Goal: Information Seeking & Learning: Learn about a topic

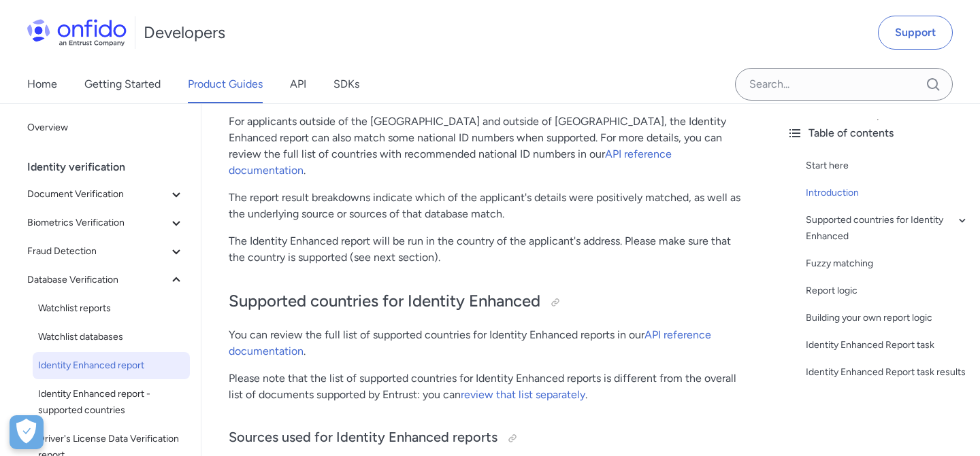
scroll to position [439, 0]
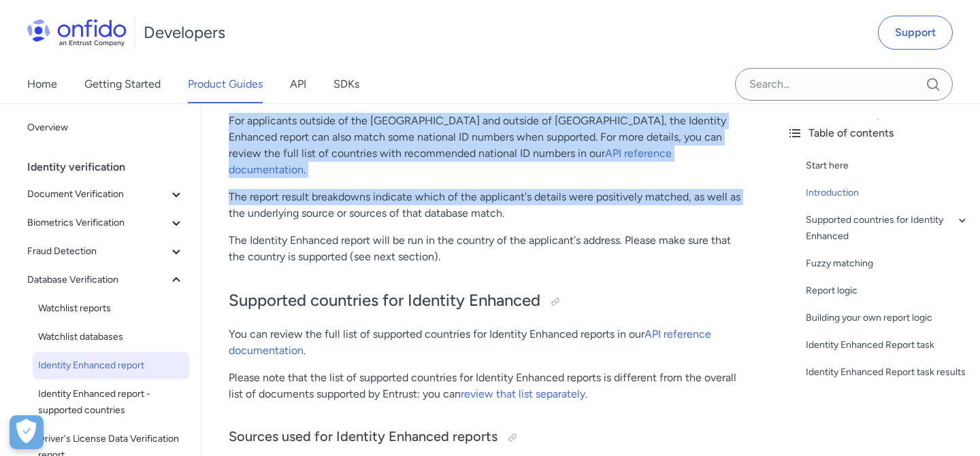
drag, startPoint x: 229, startPoint y: 120, endPoint x: 227, endPoint y: 190, distance: 70.8
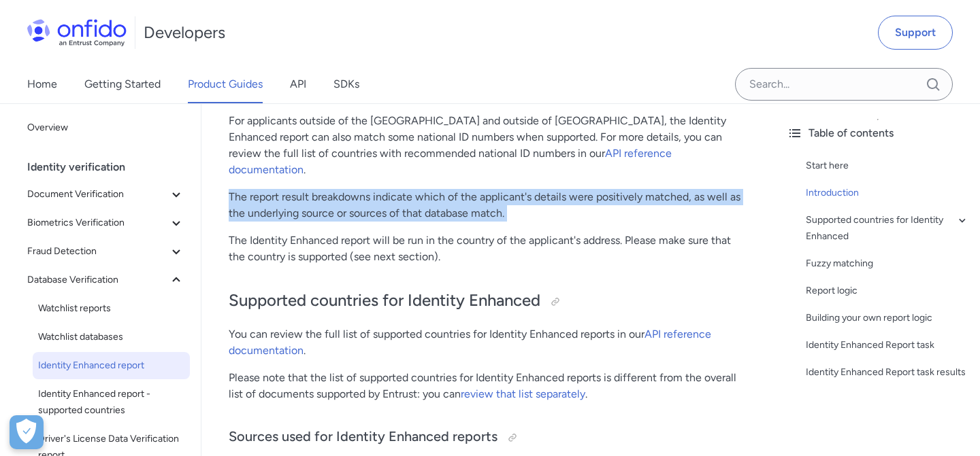
drag, startPoint x: 229, startPoint y: 181, endPoint x: 229, endPoint y: 214, distance: 33.3
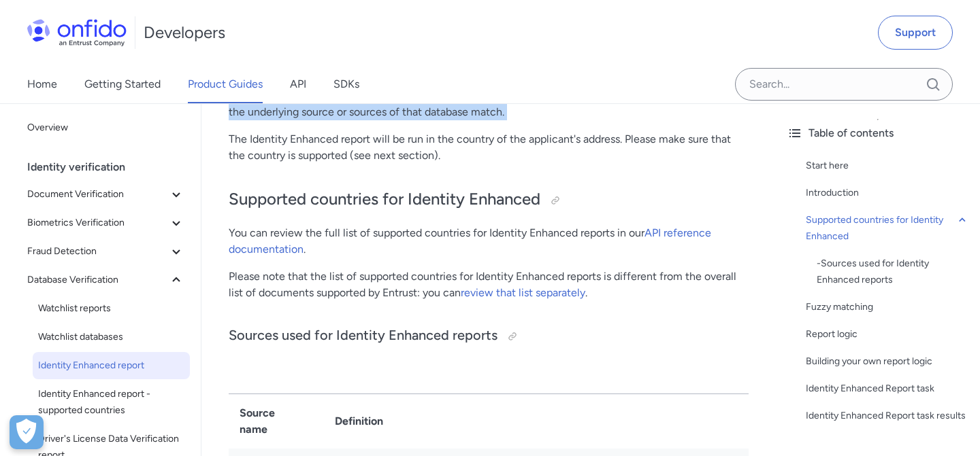
scroll to position [542, 0]
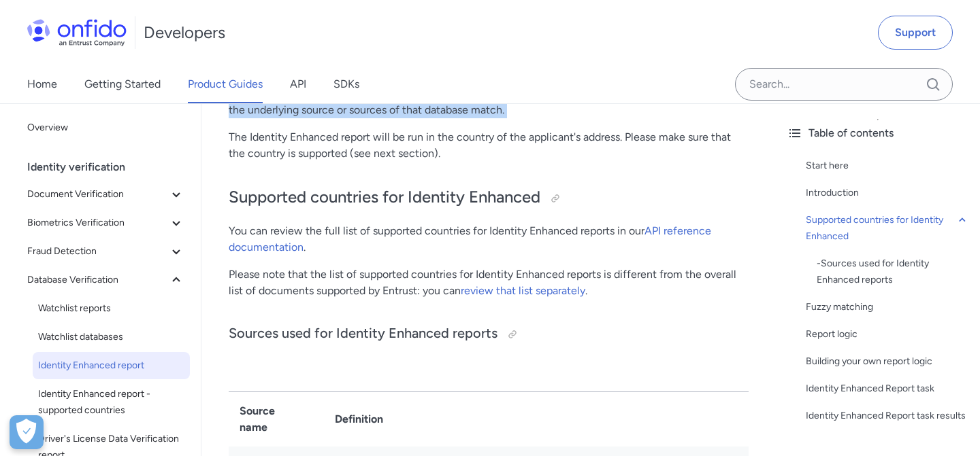
click at [229, 223] on p "You can review the full list of supported countries for Identity Enhanced repor…" at bounding box center [489, 239] width 520 height 33
click at [230, 186] on h2 "Supported countries for Identity Enhanced" at bounding box center [489, 197] width 520 height 23
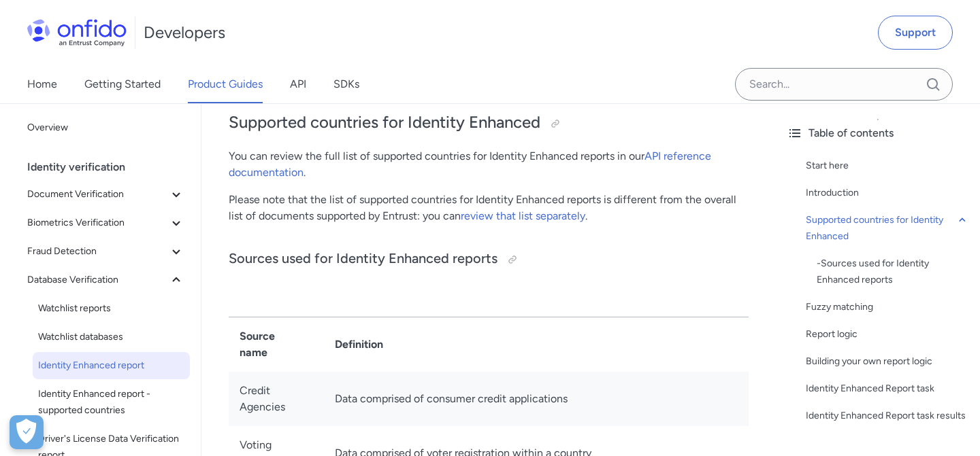
scroll to position [610, 0]
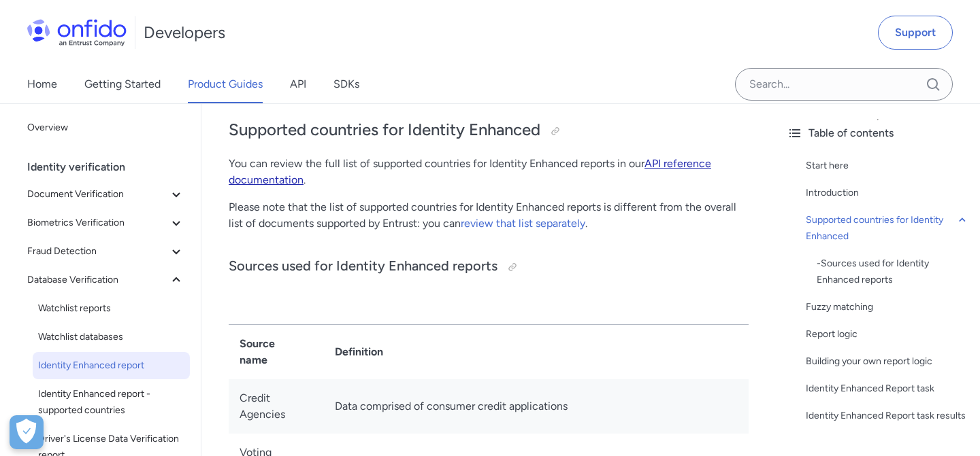
click at [675, 157] on link "API reference documentation" at bounding box center [470, 171] width 482 height 29
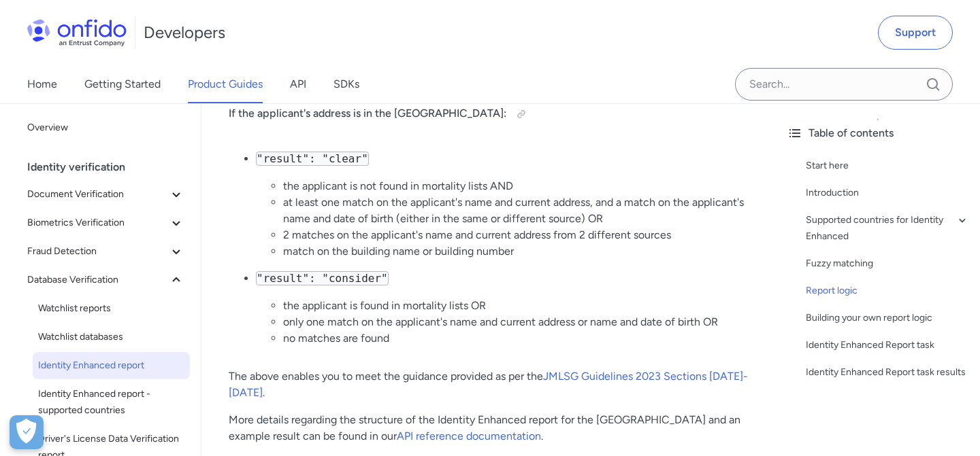
scroll to position [1863, 0]
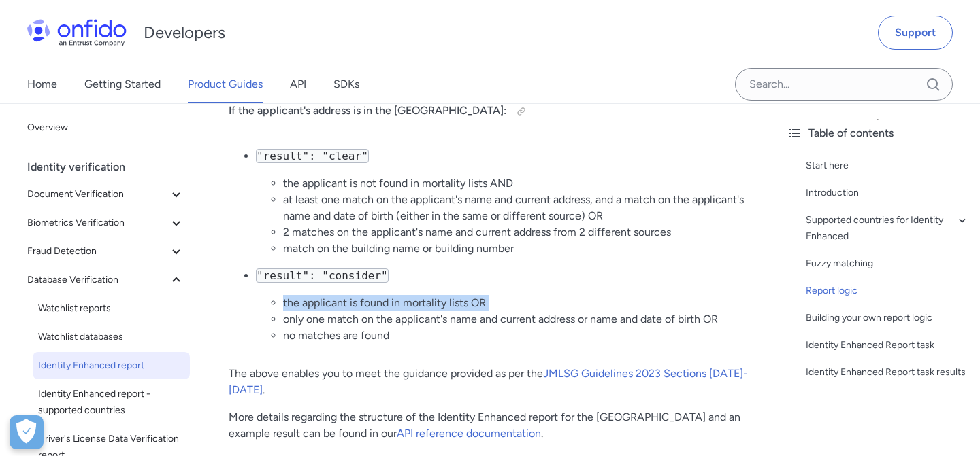
drag, startPoint x: 282, startPoint y: 269, endPoint x: 282, endPoint y: 282, distance: 12.9
click at [282, 295] on ul "the applicant is found in mortality lists OR only one match on the applicant's …" at bounding box center [502, 319] width 493 height 49
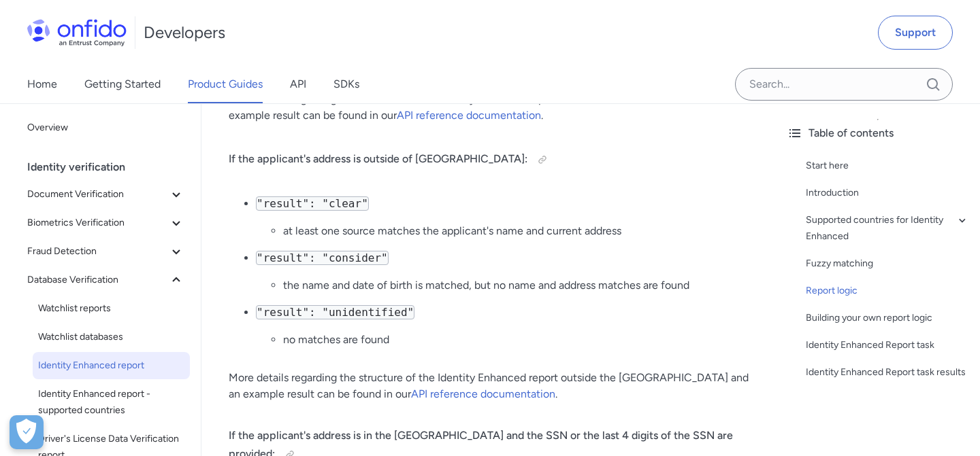
scroll to position [2186, 0]
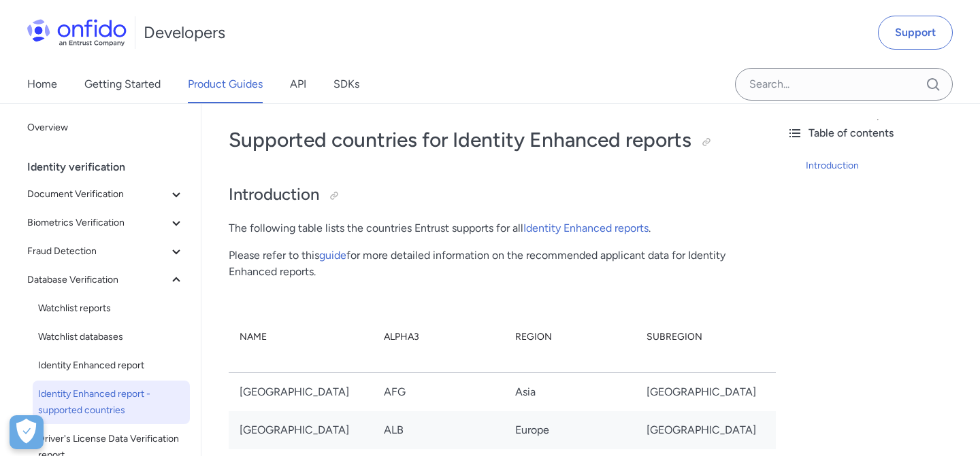
scroll to position [5594, 0]
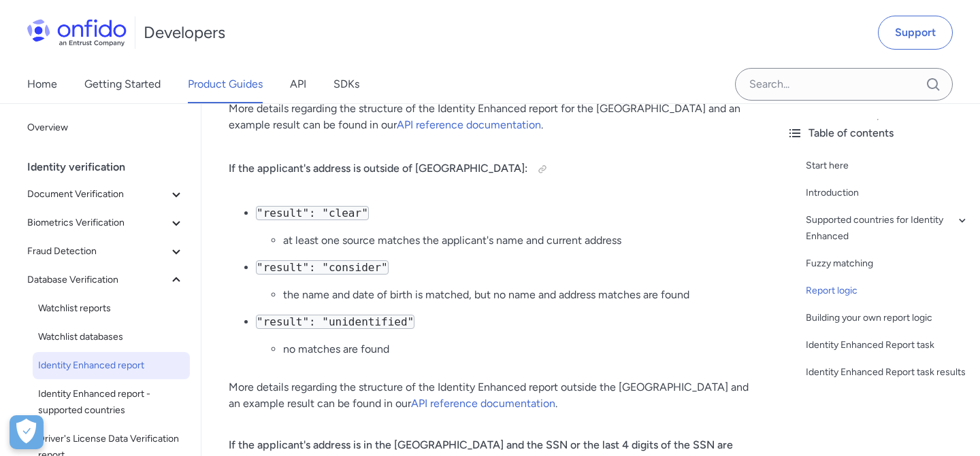
scroll to position [2181, 0]
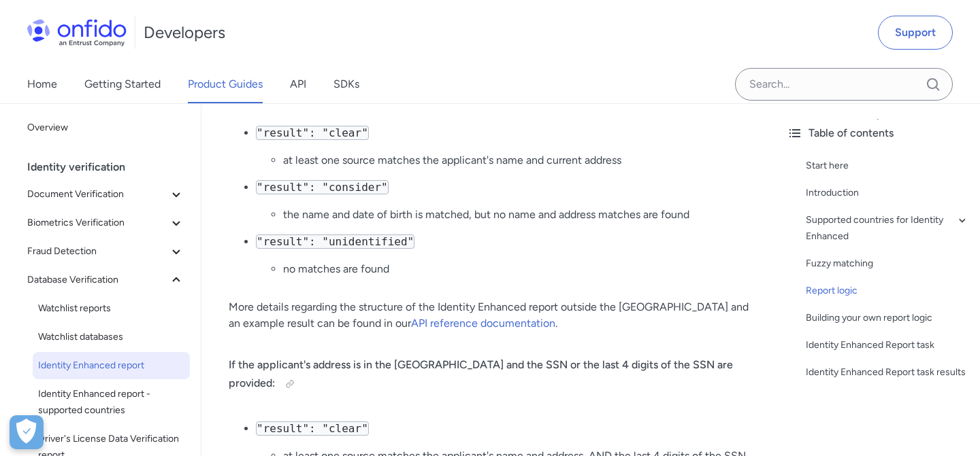
scroll to position [2256, 0]
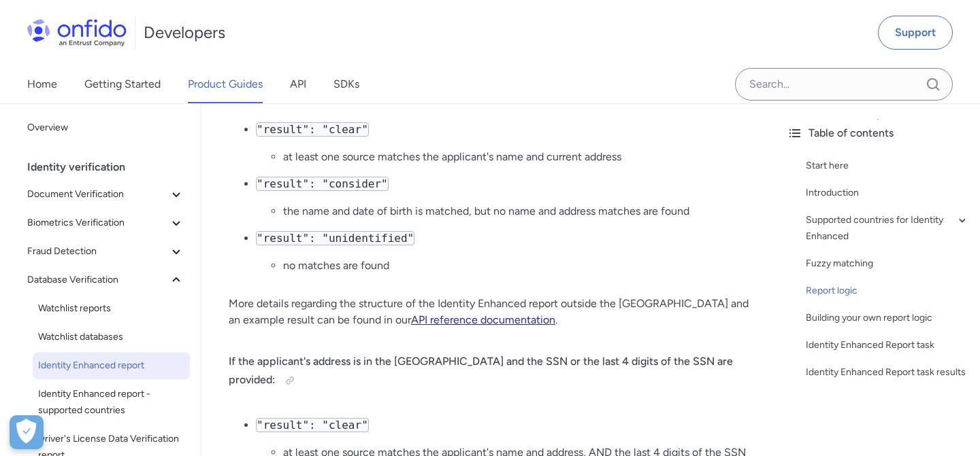
click at [411, 314] on link "API reference documentation" at bounding box center [483, 320] width 144 height 13
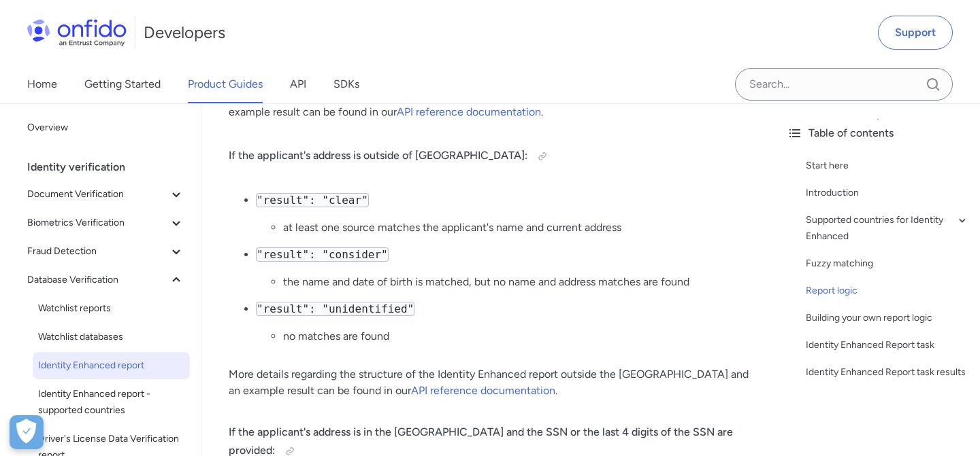
scroll to position [2187, 0]
click at [435, 191] on li ""result": "clear" at least one source matches the applicant's name and current …" at bounding box center [502, 213] width 493 height 44
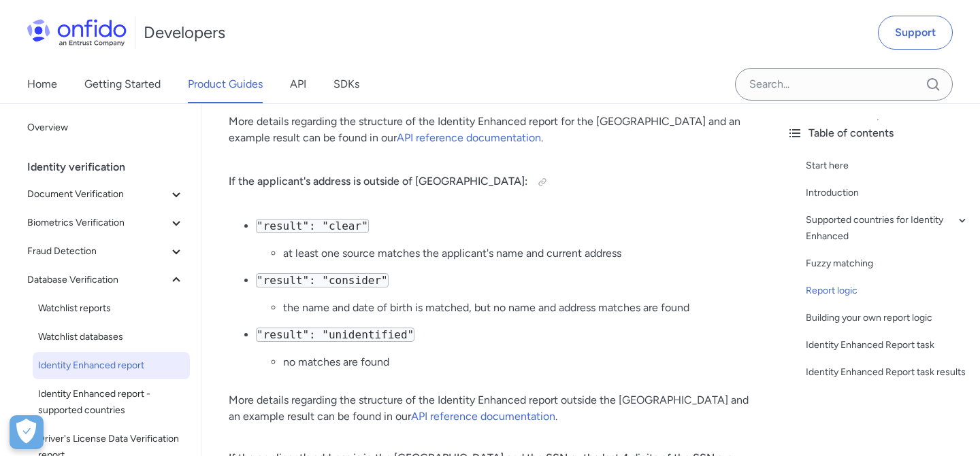
scroll to position [2158, 0]
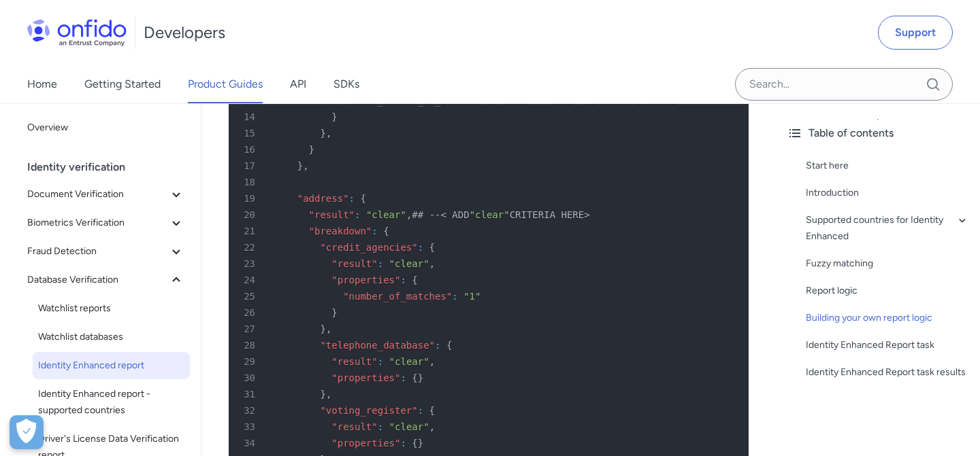
scroll to position [3461, 0]
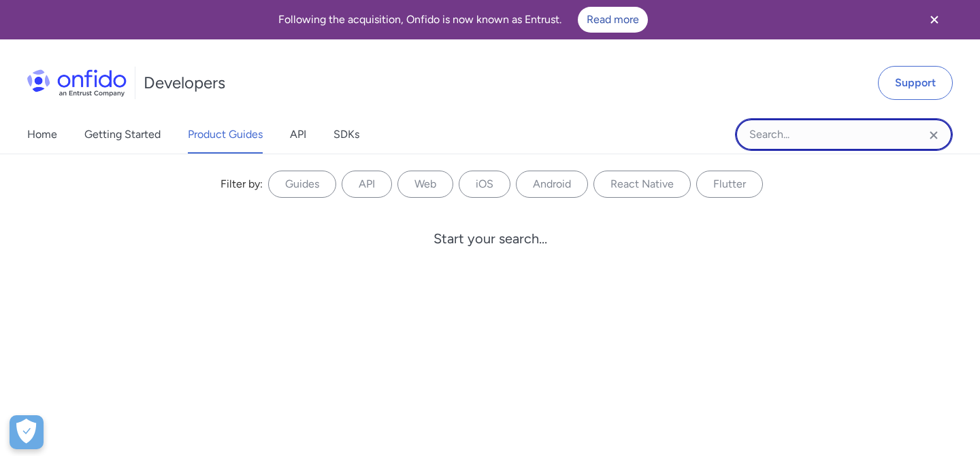
click at [831, 131] on input "Onfido search input field" at bounding box center [844, 134] width 218 height 33
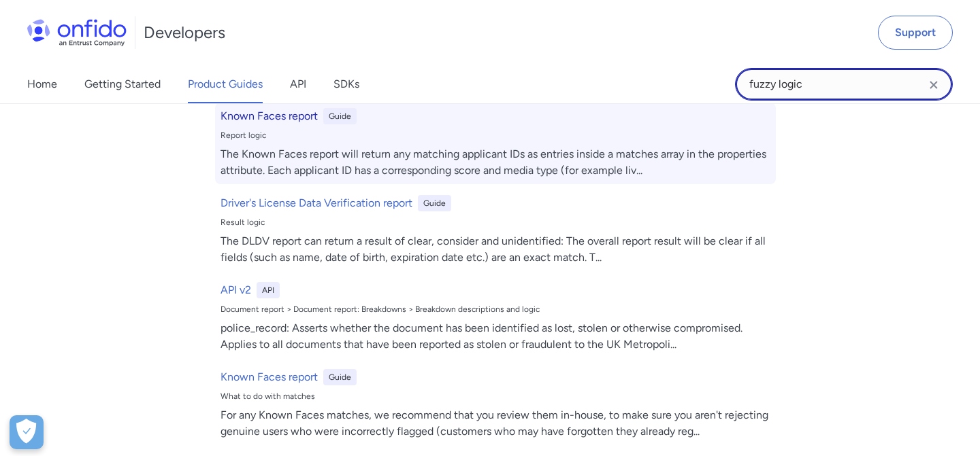
scroll to position [120, 0]
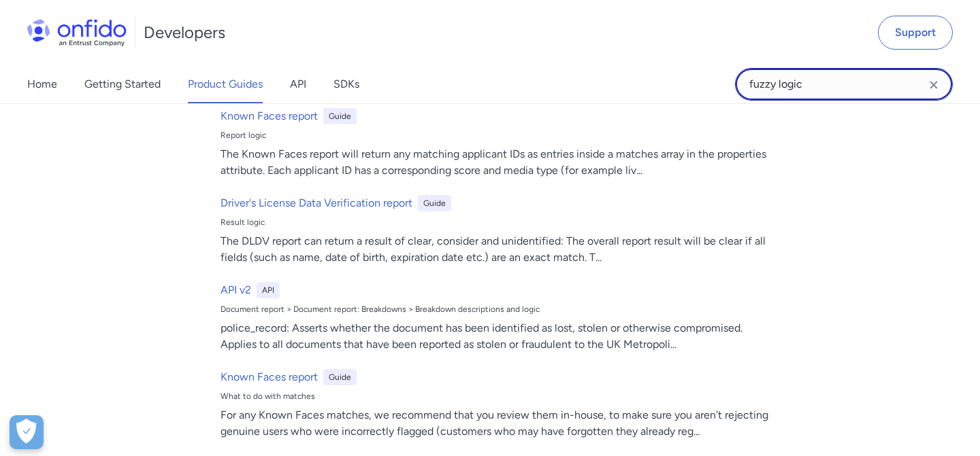
click at [786, 89] on input "fuzzy logic" at bounding box center [844, 84] width 218 height 33
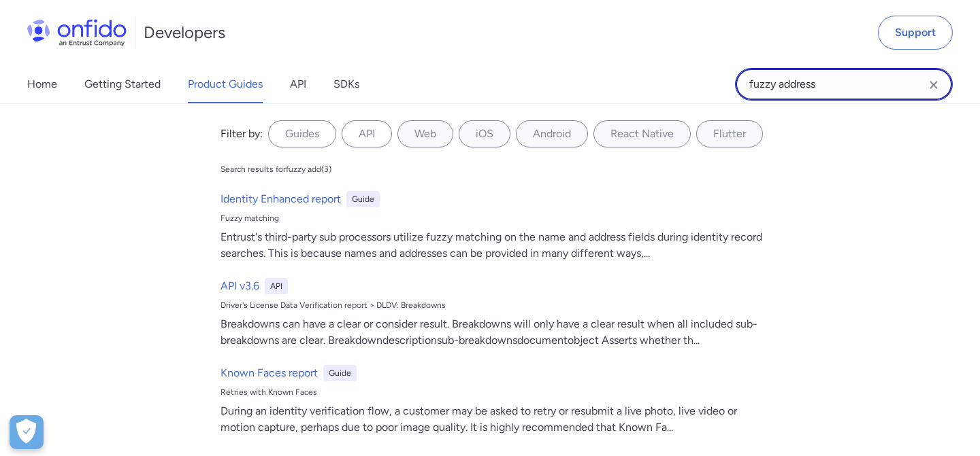
type input "fuzzy address"
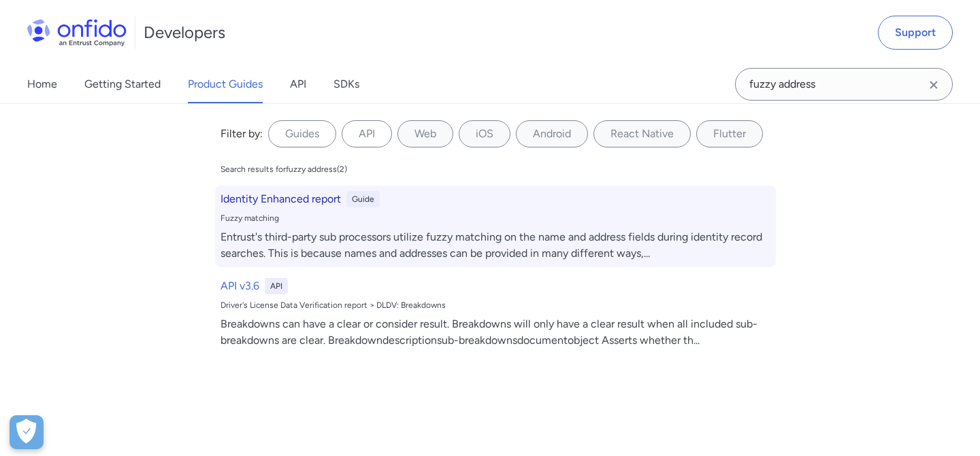
click at [262, 198] on h6 "Identity Enhanced report" at bounding box center [280, 199] width 120 height 16
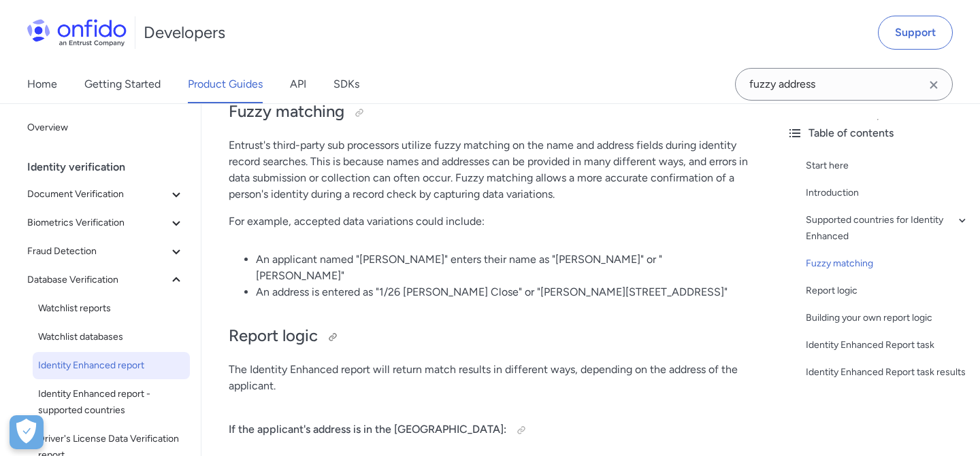
scroll to position [1555, 0]
